Goal: Find specific page/section: Find specific page/section

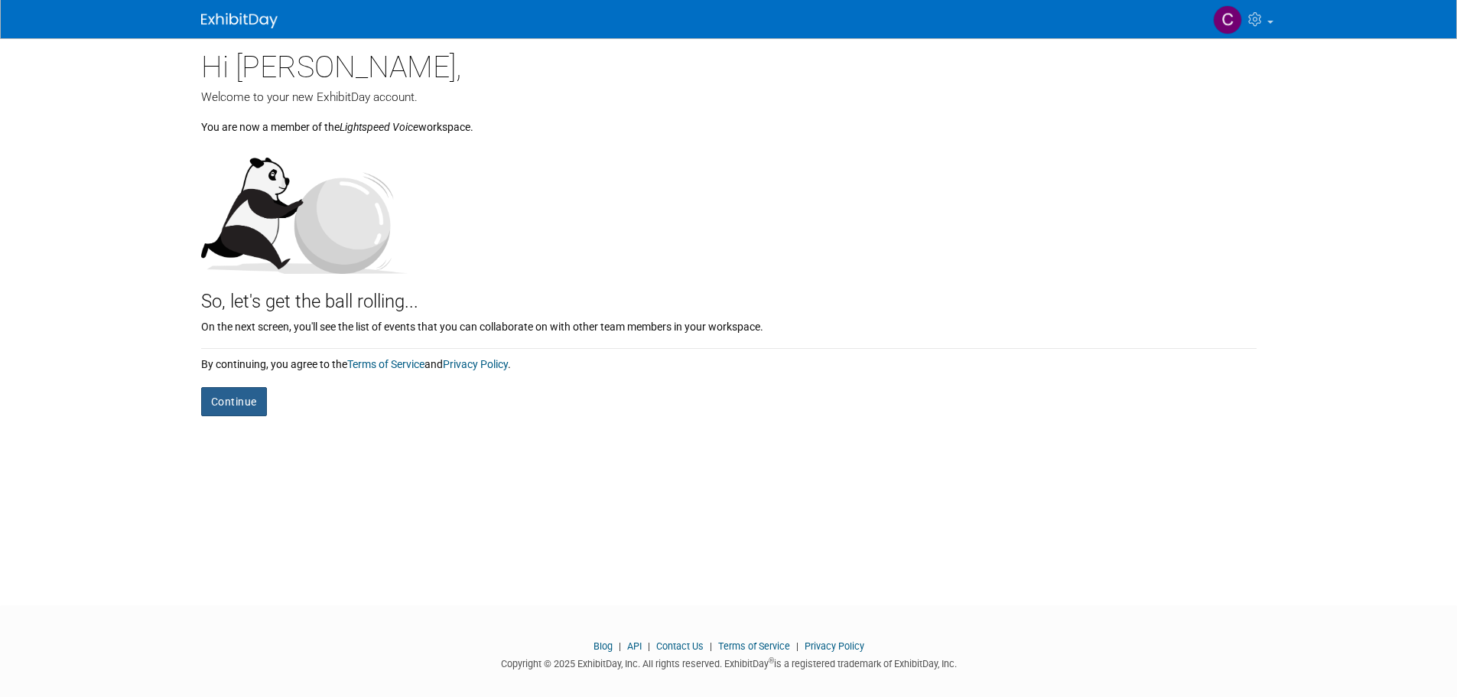
click at [245, 406] on button "Continue" at bounding box center [234, 401] width 66 height 29
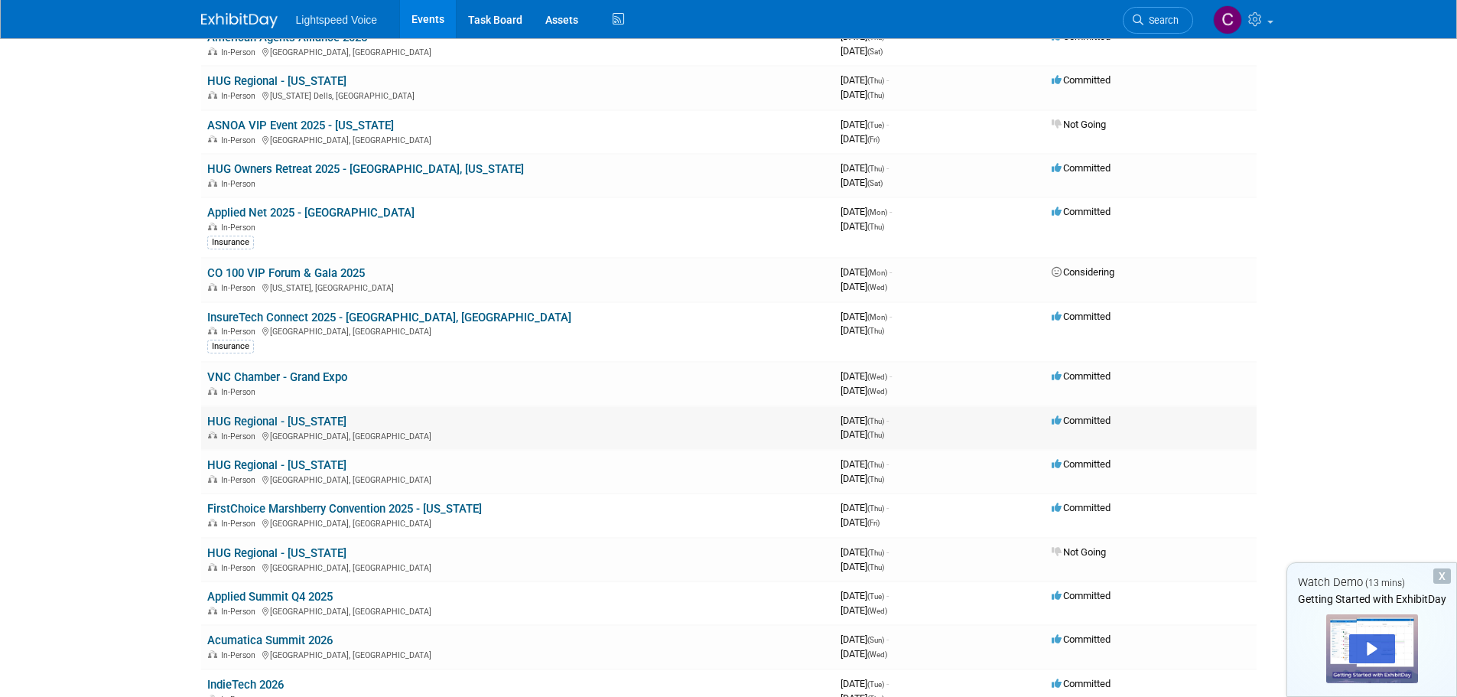
scroll to position [229, 0]
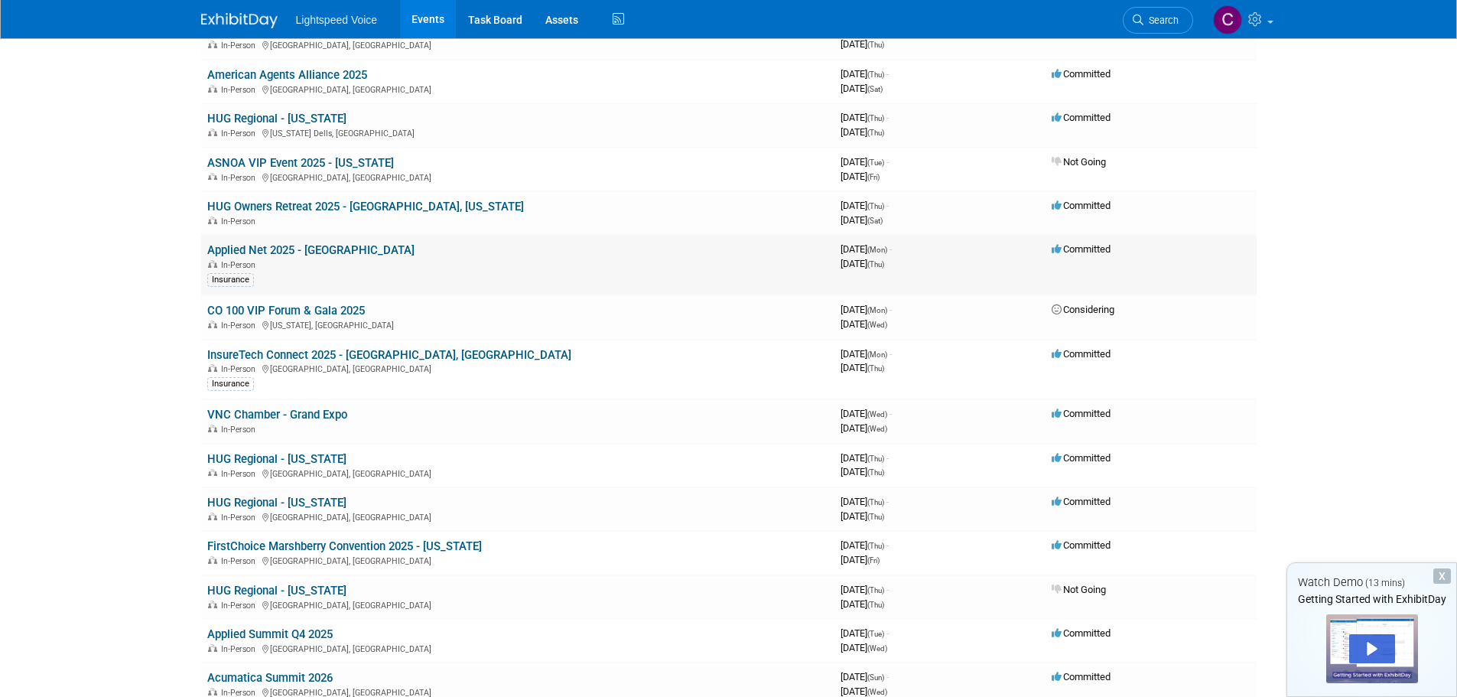
click at [322, 250] on link "Applied Net 2025 - [GEOGRAPHIC_DATA]" at bounding box center [310, 250] width 207 height 14
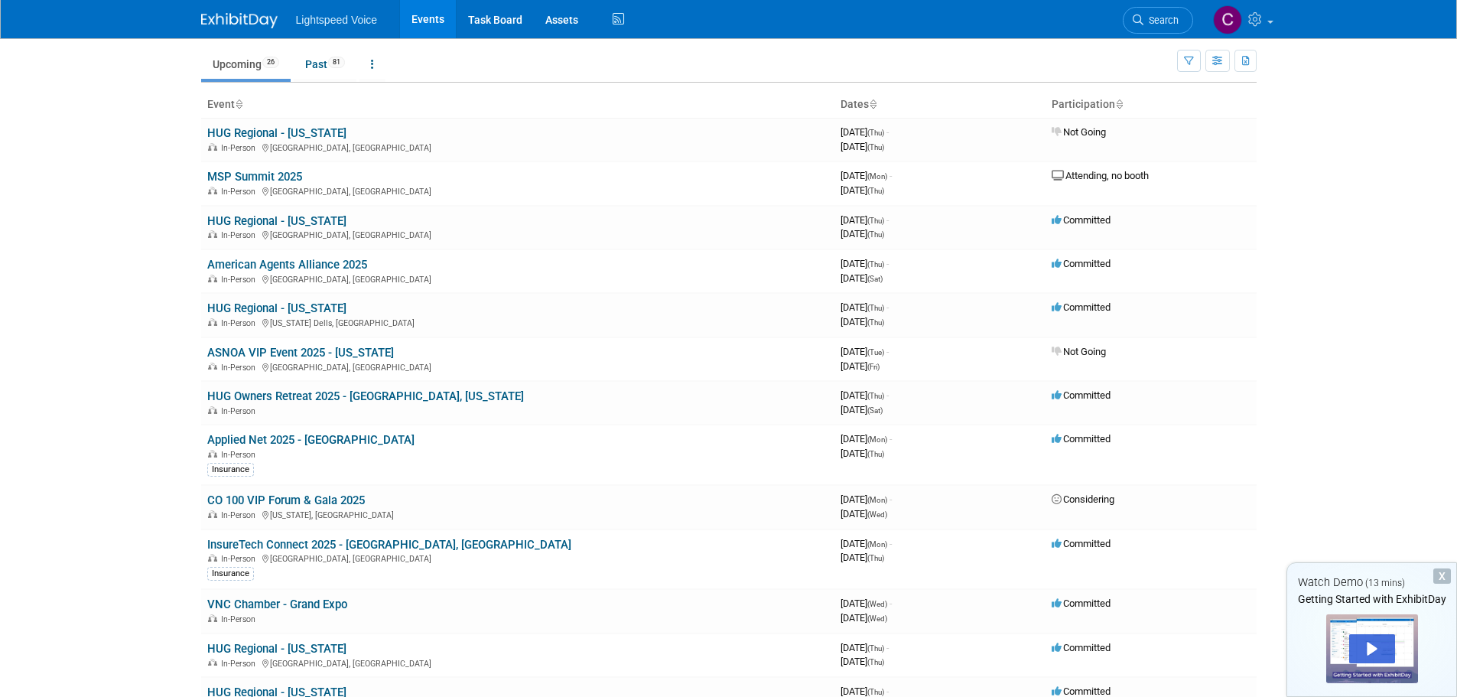
scroll to position [0, 0]
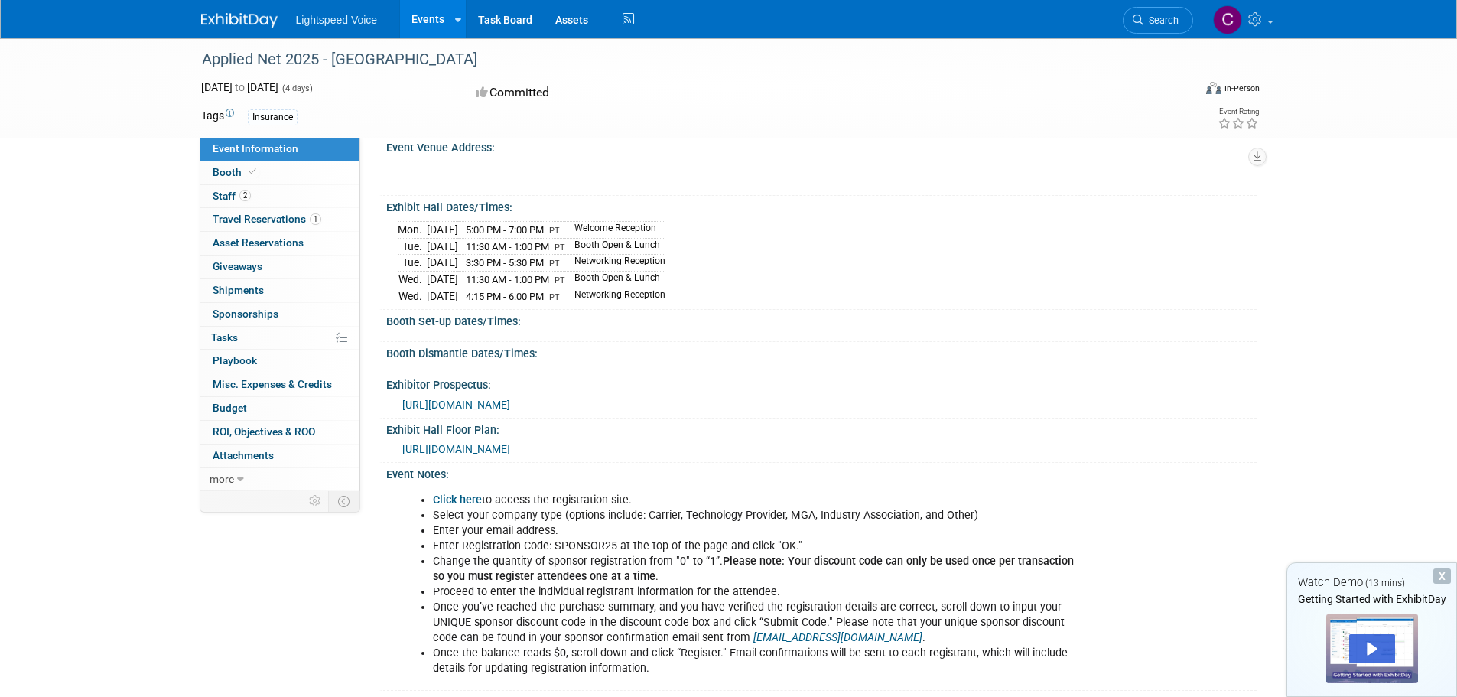
scroll to position [76, 0]
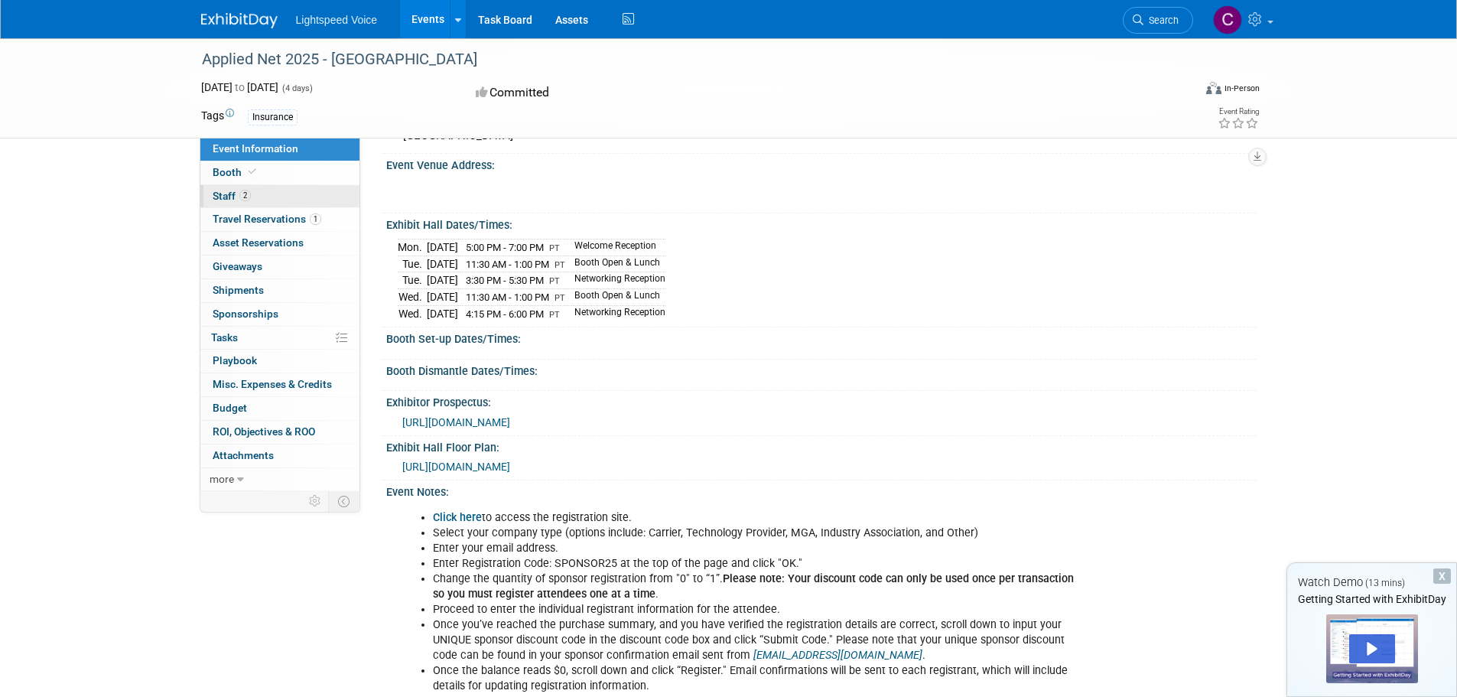
click at [225, 197] on span "Staff 2" at bounding box center [232, 196] width 38 height 12
